Goal: Task Accomplishment & Management: Manage account settings

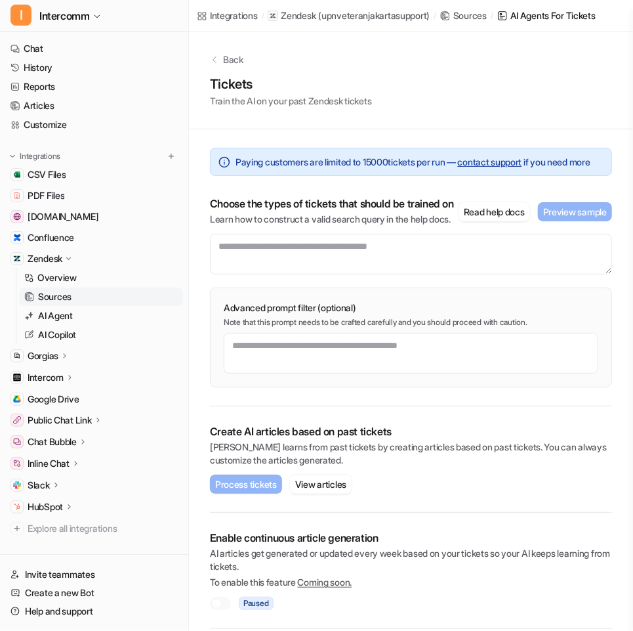
click at [80, 355] on div "Gorgias" at bounding box center [94, 356] width 178 height 18
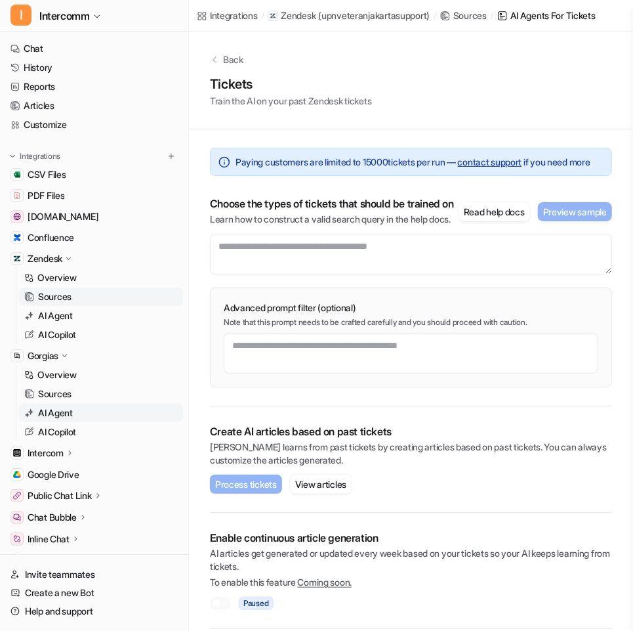
click at [72, 412] on p "AI Agent" at bounding box center [55, 412] width 35 height 13
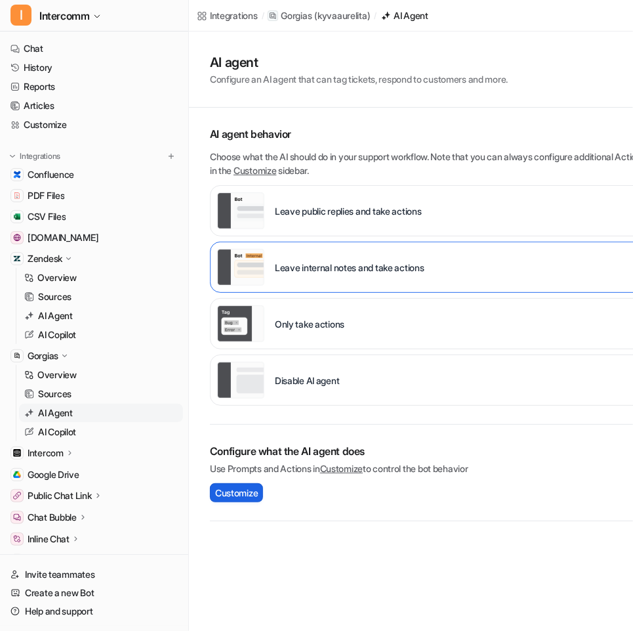
click at [224, 488] on span "Customize" at bounding box center [236, 493] width 43 height 14
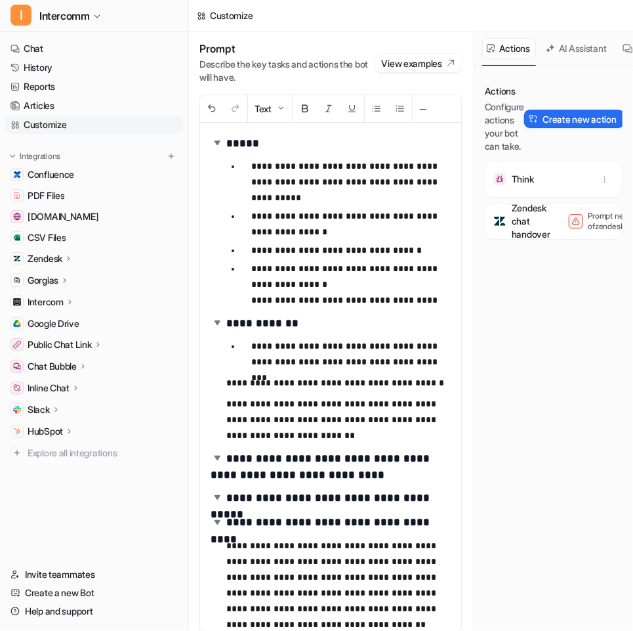
click at [574, 58] on div "AI Assistant" at bounding box center [578, 49] width 72 height 34
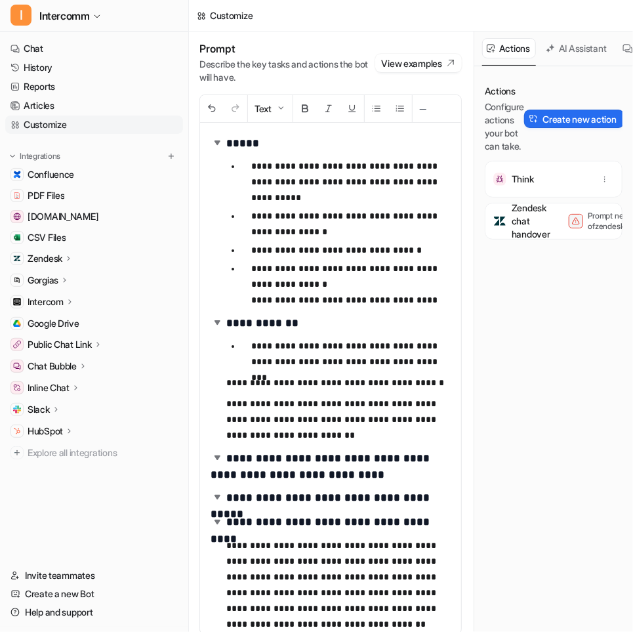
click at [591, 44] on button "AI Assistant" at bounding box center [578, 48] width 72 height 20
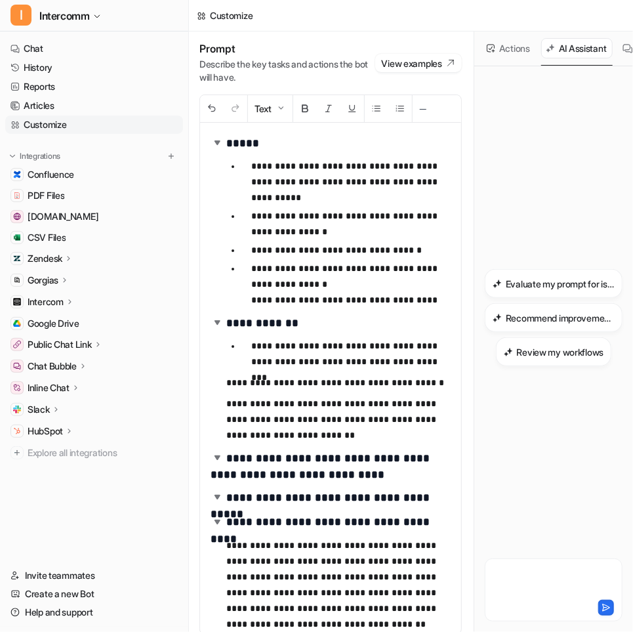
click at [524, 570] on div at bounding box center [553, 582] width 131 height 30
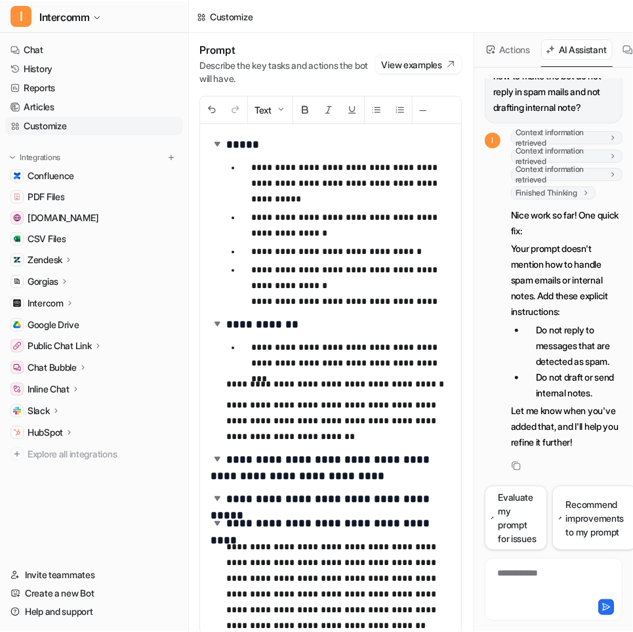
scroll to position [35, 0]
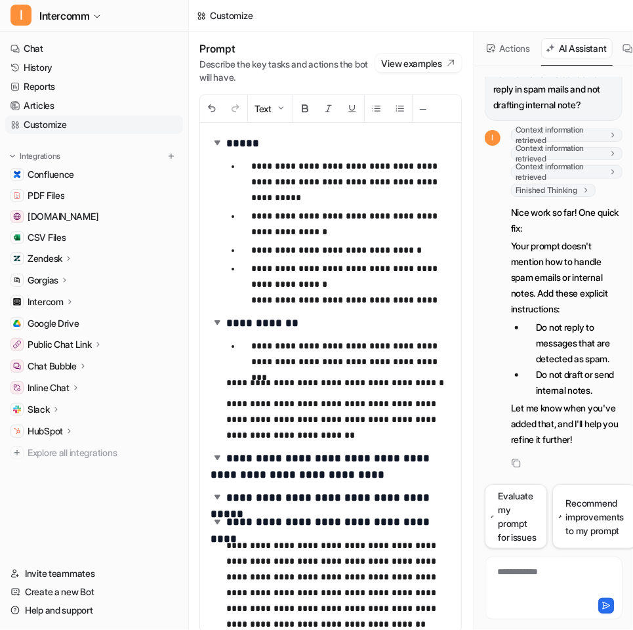
click at [534, 320] on li "Do not reply to messages that are detected as spam." at bounding box center [574, 343] width 97 height 47
click at [535, 370] on li "Do not draft or send internal notes." at bounding box center [574, 383] width 97 height 32
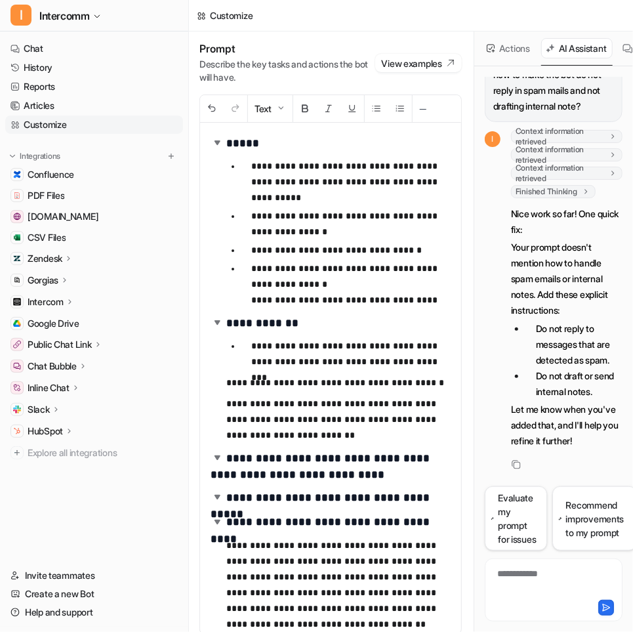
scroll to position [33, 0]
